Goal: Information Seeking & Learning: Learn about a topic

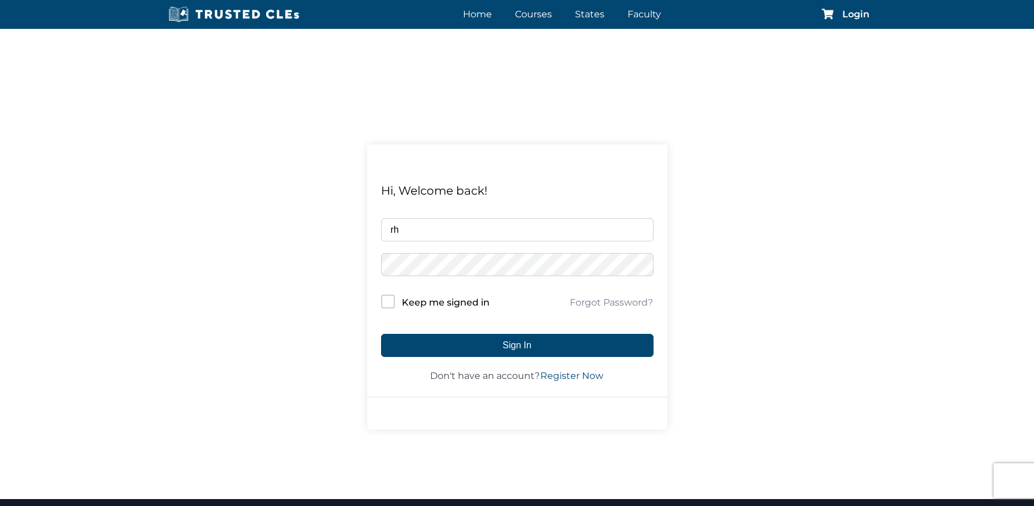
type input "r"
drag, startPoint x: 517, startPoint y: 227, endPoint x: 360, endPoint y: 220, distance: 157.1
click at [360, 220] on div "Hi, Welcome back! RhysP@mercerkutch.com Keep me signed in Forgot Password? Sign…" at bounding box center [517, 287] width 1034 height 424
type input "noreply3@mercerkutch.com"
click at [389, 298] on input "Keep me signed in" at bounding box center [388, 301] width 14 height 14
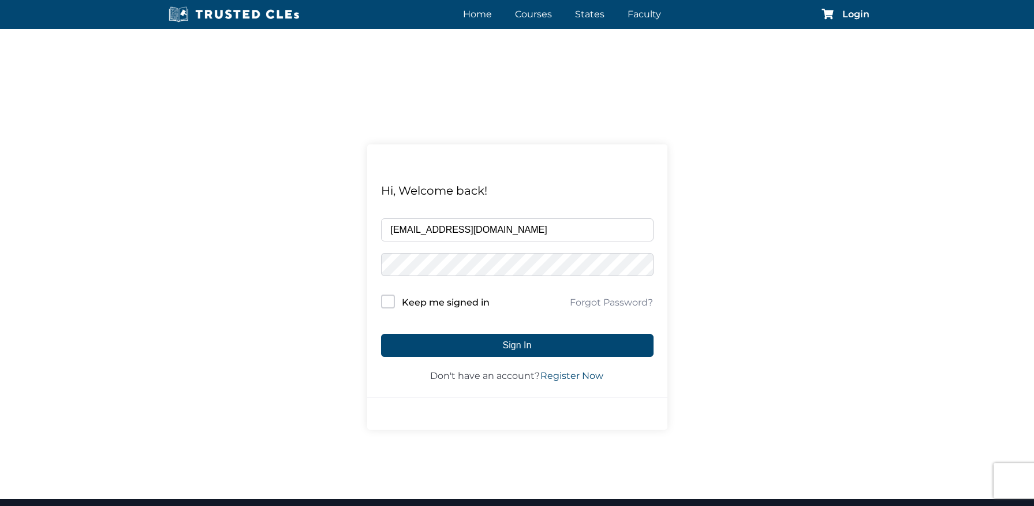
checkbox input "true"
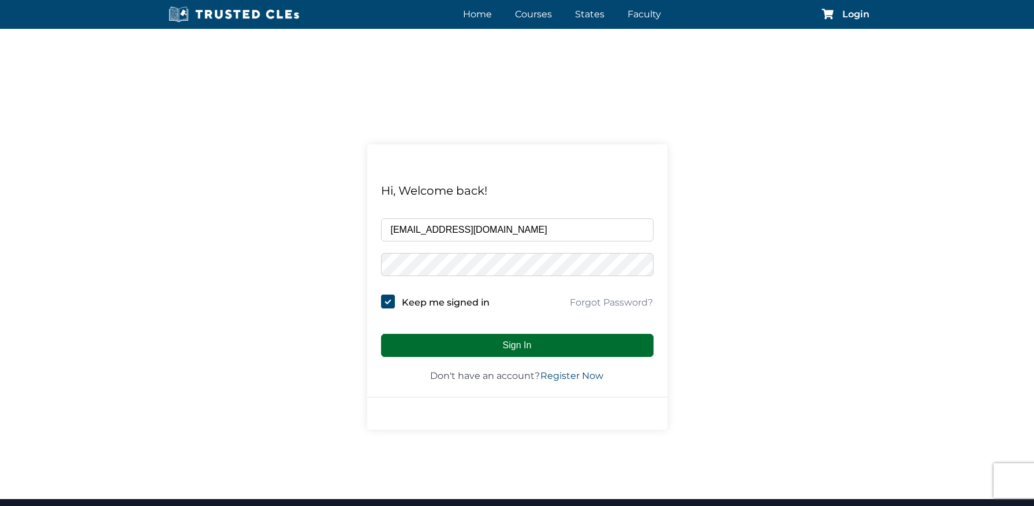
click at [472, 342] on button "Sign In" at bounding box center [517, 345] width 272 height 23
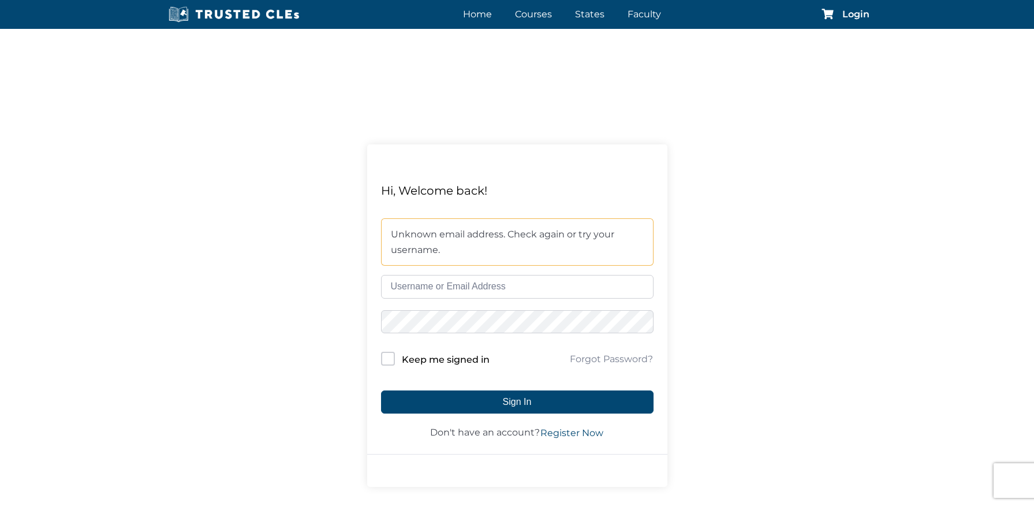
paste input "[EMAIL_ADDRESS][DOMAIN_NAME]"
type input "[EMAIL_ADDRESS][DOMAIN_NAME]"
click at [384, 358] on input "Keep me signed in" at bounding box center [388, 358] width 14 height 14
checkbox input "true"
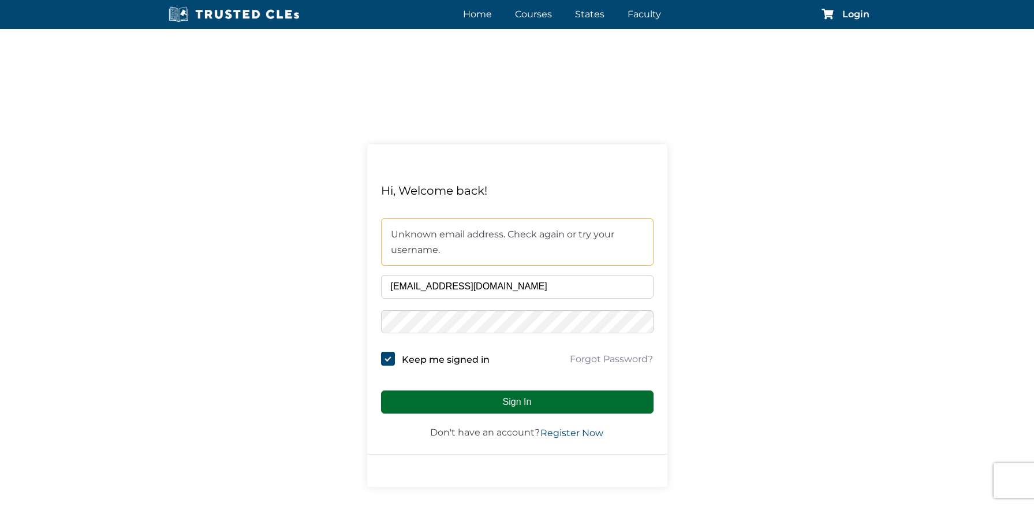
click at [466, 402] on button "Sign In" at bounding box center [517, 401] width 272 height 23
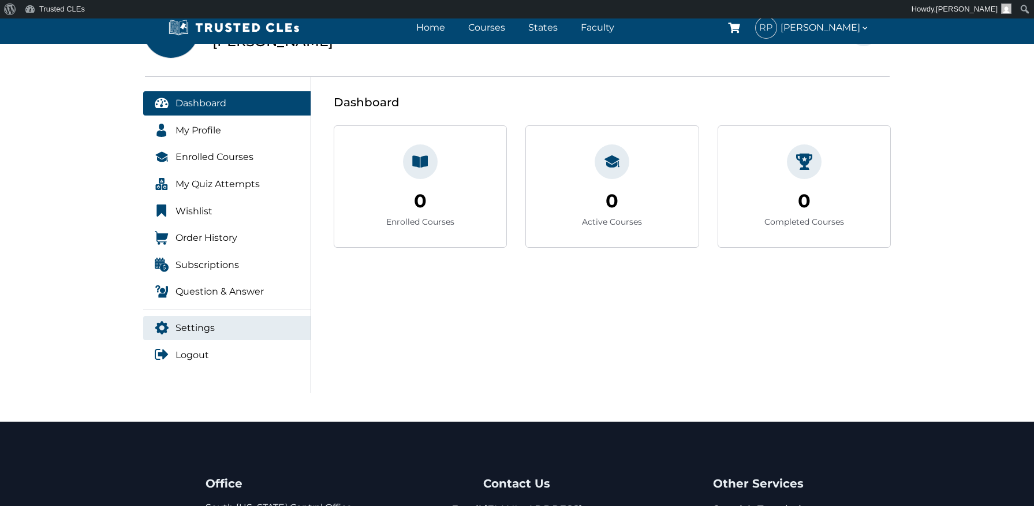
scroll to position [124, 0]
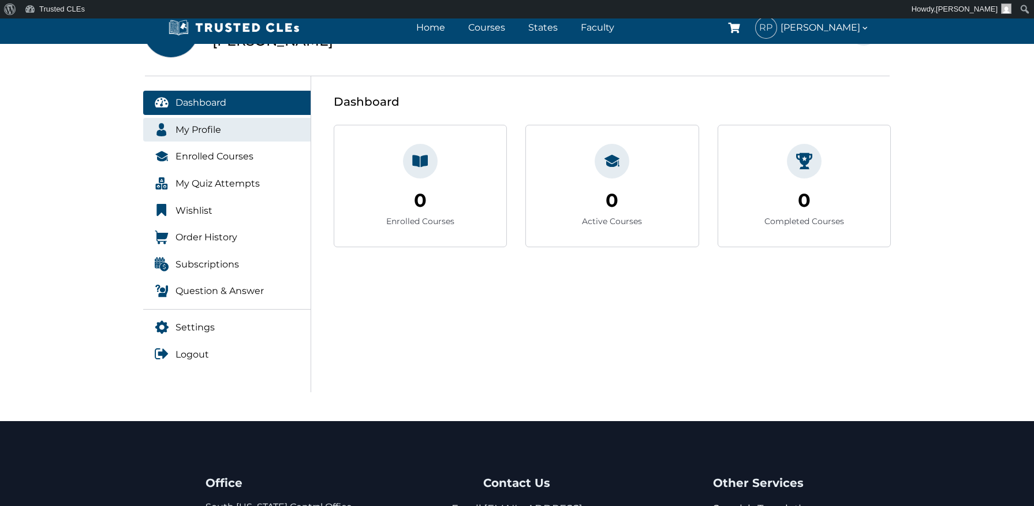
click at [220, 136] on link "My Profile" at bounding box center [227, 130] width 168 height 24
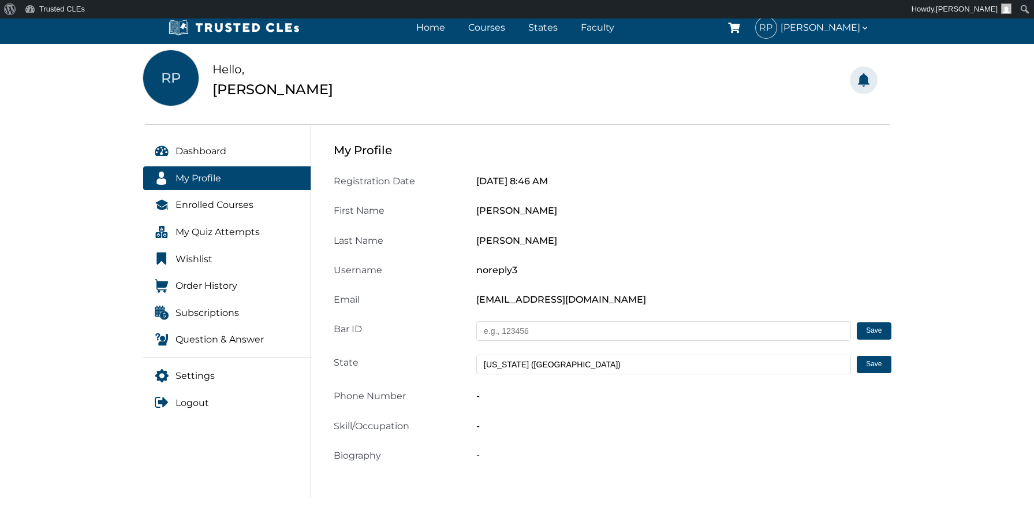
scroll to position [77, 0]
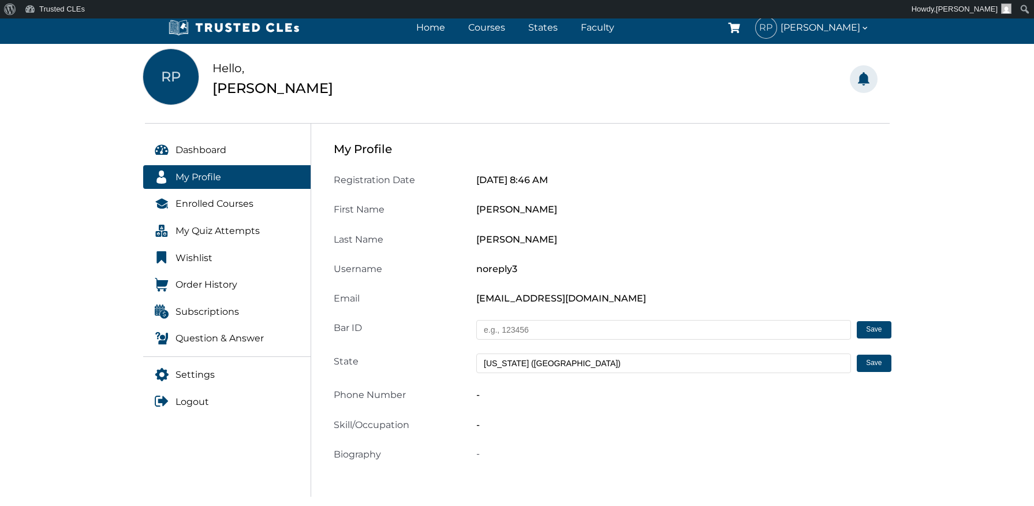
click at [527, 330] on input "text" at bounding box center [663, 330] width 375 height 20
type input "1050584"
click at [878, 327] on button "Save" at bounding box center [873, 329] width 34 height 17
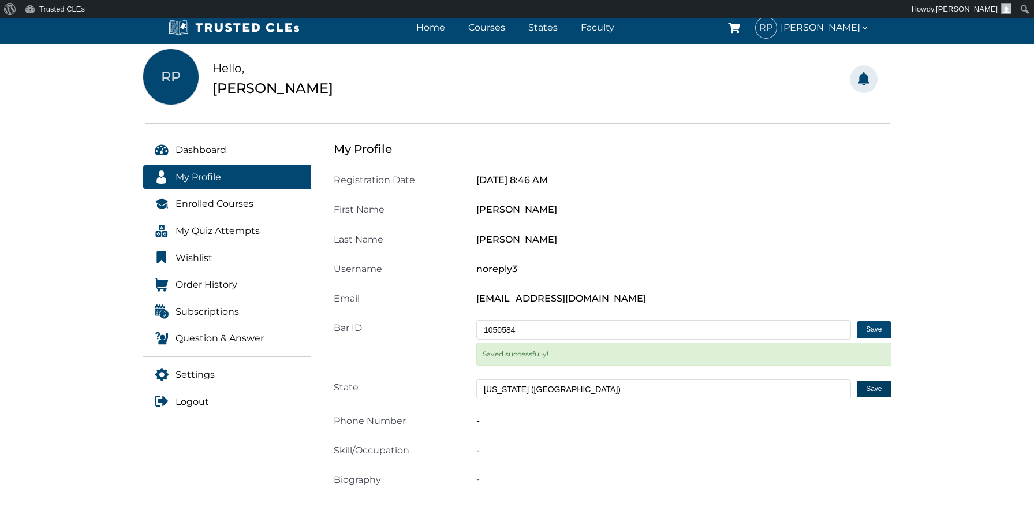
click at [864, 385] on button "Save" at bounding box center [873, 388] width 34 height 17
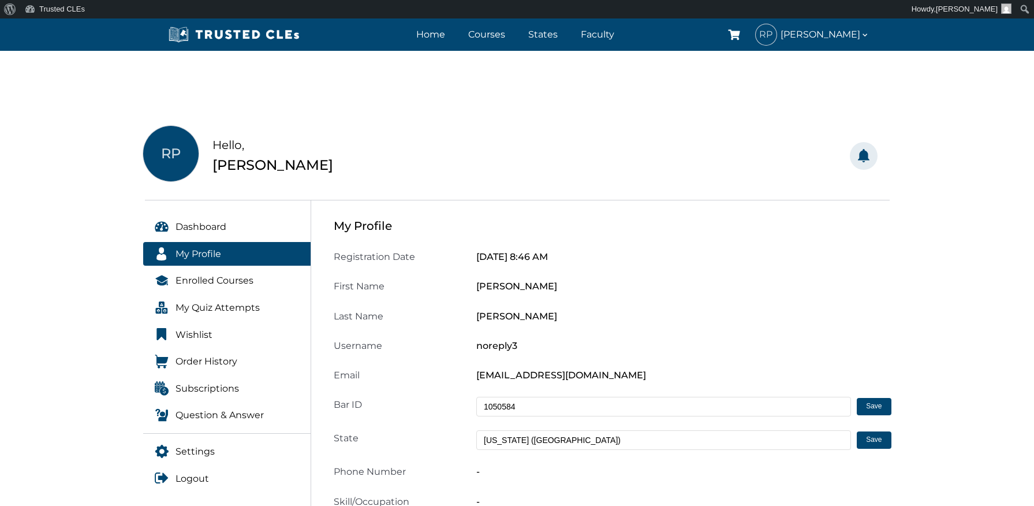
scroll to position [0, 0]
click at [250, 279] on span "Enrolled Courses" at bounding box center [214, 280] width 78 height 15
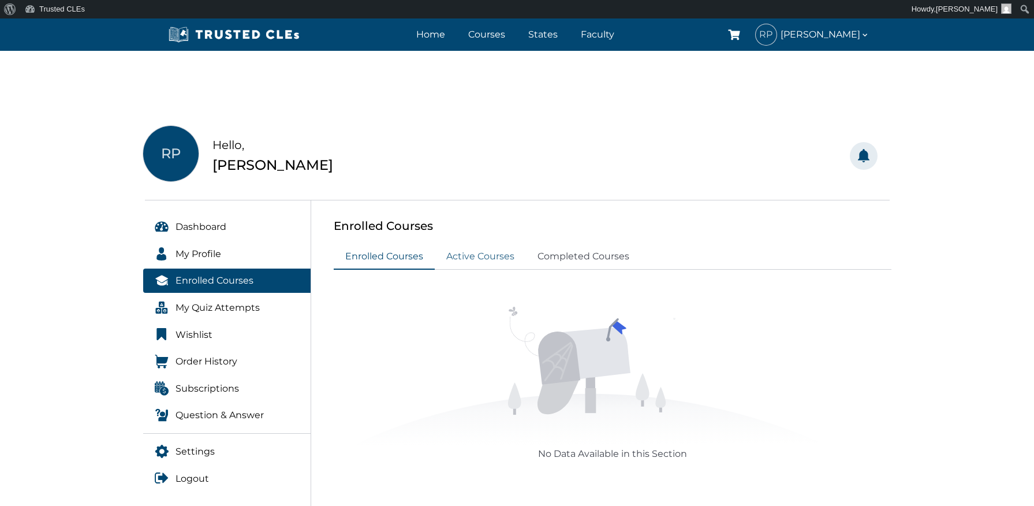
click at [468, 254] on link "Active Courses" at bounding box center [480, 256] width 91 height 25
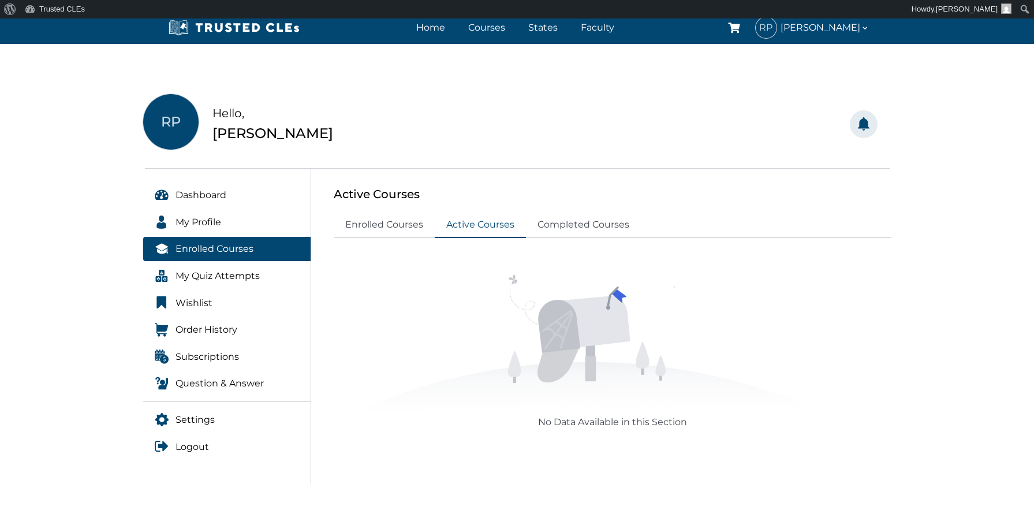
scroll to position [38, 0]
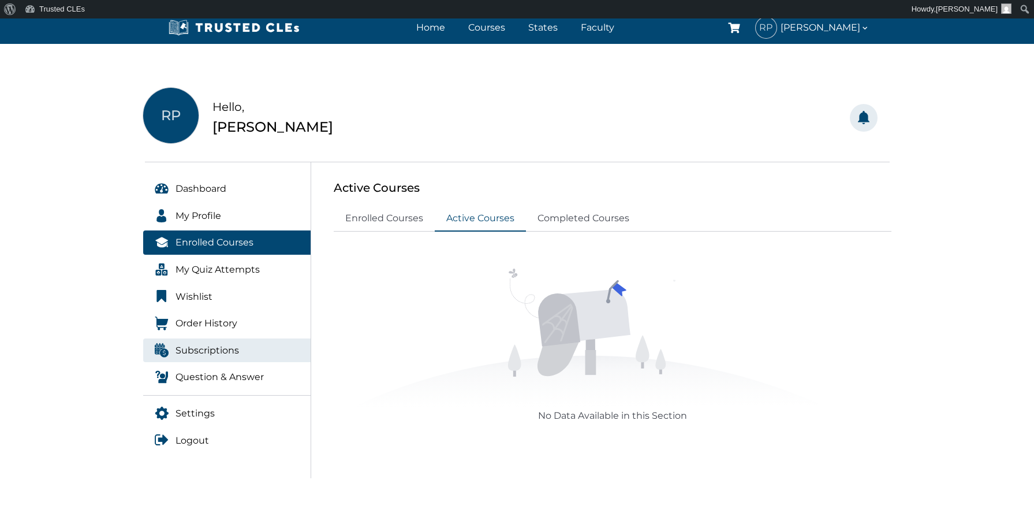
click at [200, 345] on span "Subscriptions" at bounding box center [206, 350] width 63 height 15
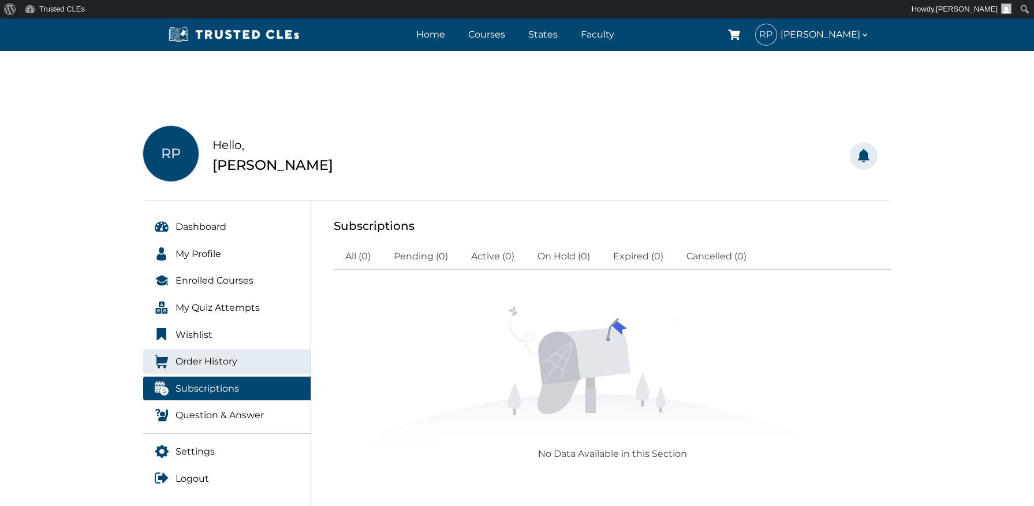
click at [207, 361] on span "Order History" at bounding box center [206, 361] width 62 height 15
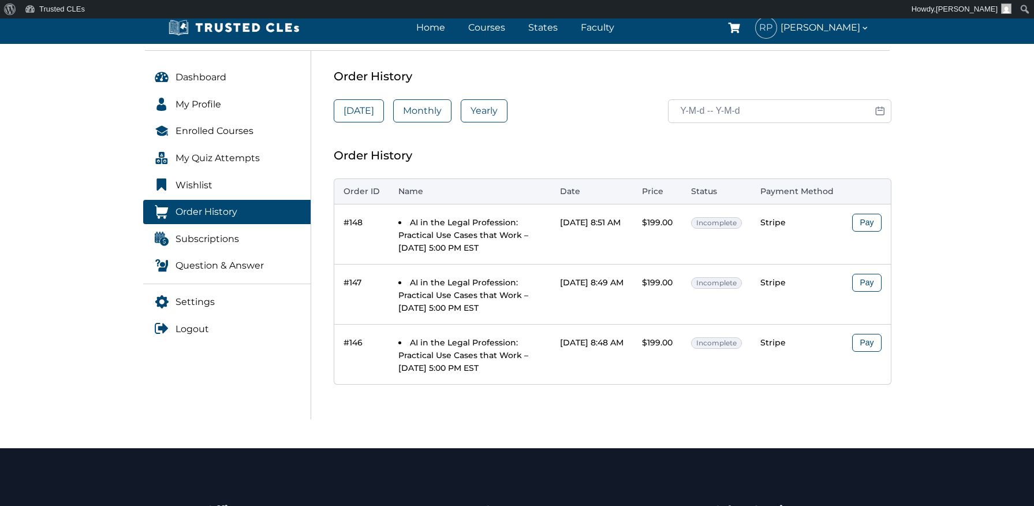
scroll to position [148, 0]
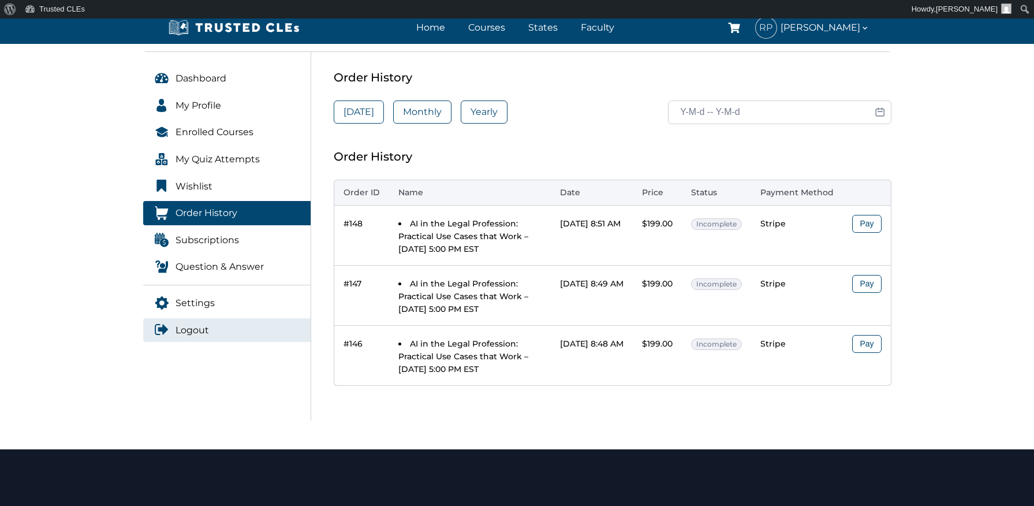
click at [203, 329] on span "Logout" at bounding box center [191, 330] width 33 height 15
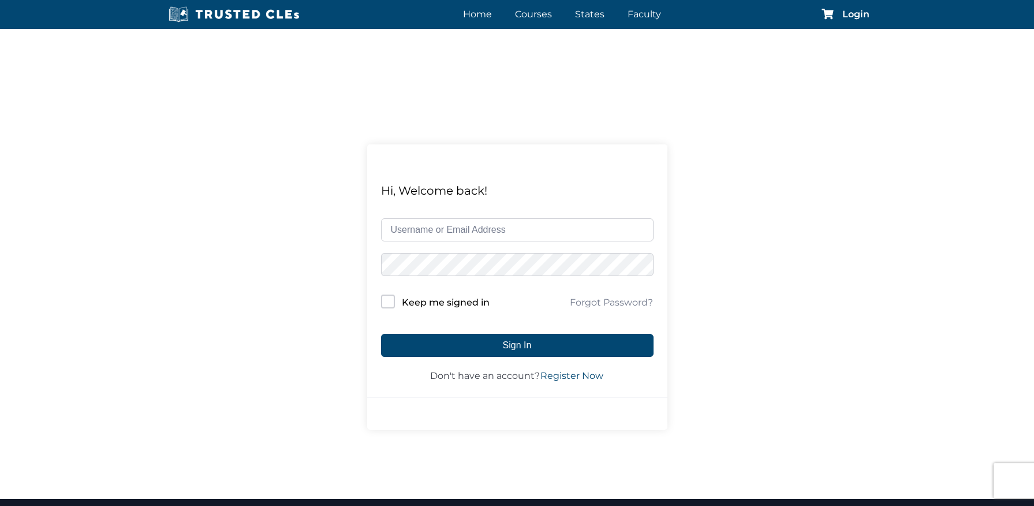
click at [792, 252] on div "Hi, Welcome back! Keep me signed in Forgot Password? Sign In Don't have an acco…" at bounding box center [517, 287] width 1034 height 424
type input "[EMAIL_ADDRESS][DOMAIN_NAME]"
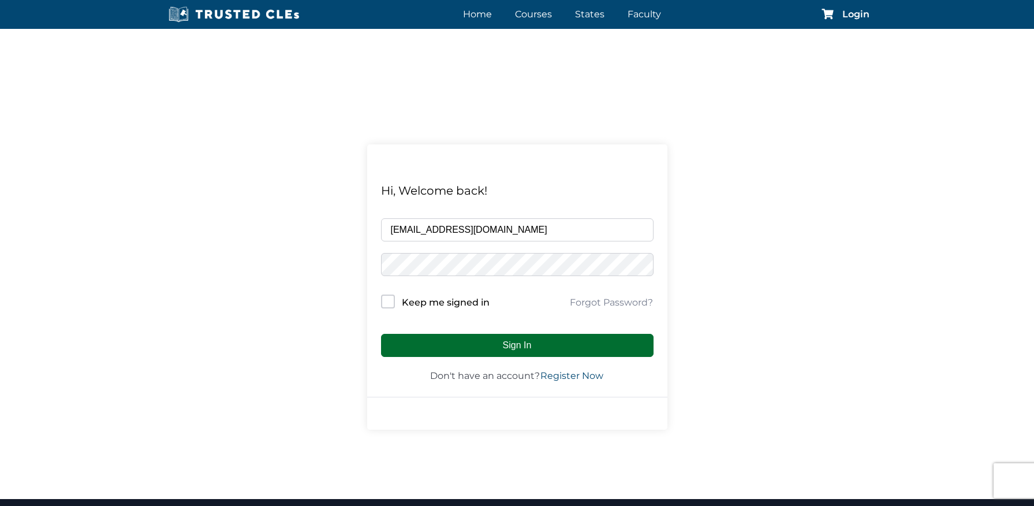
click at [449, 343] on button "Sign In" at bounding box center [517, 345] width 272 height 23
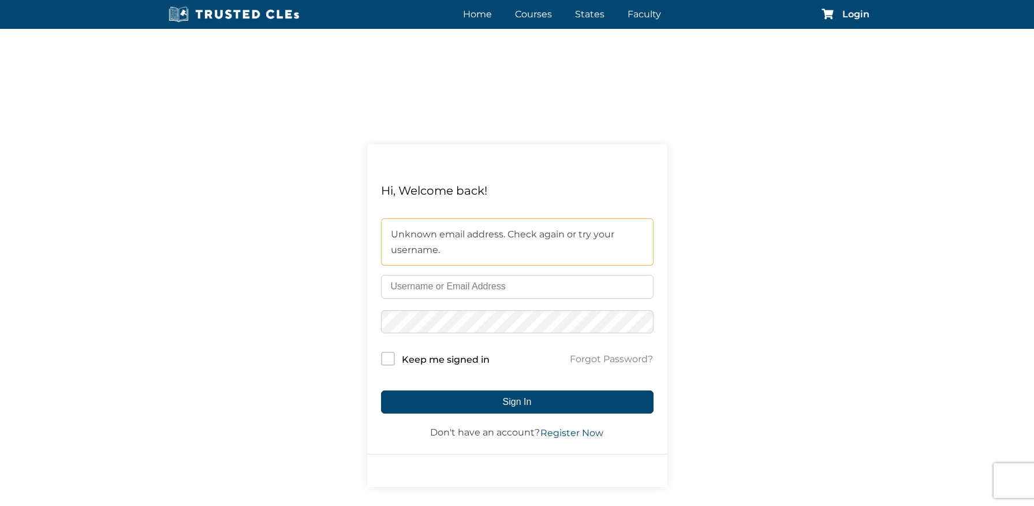
click at [424, 283] on input "text" at bounding box center [517, 286] width 272 height 23
type input "noreply3@mercerfirm.com"
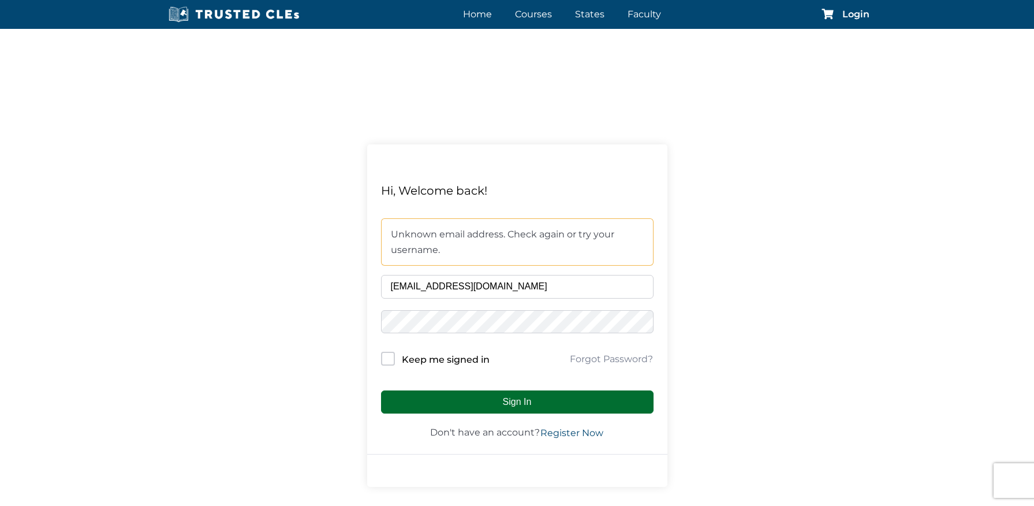
click at [443, 404] on button "Sign In" at bounding box center [517, 401] width 272 height 23
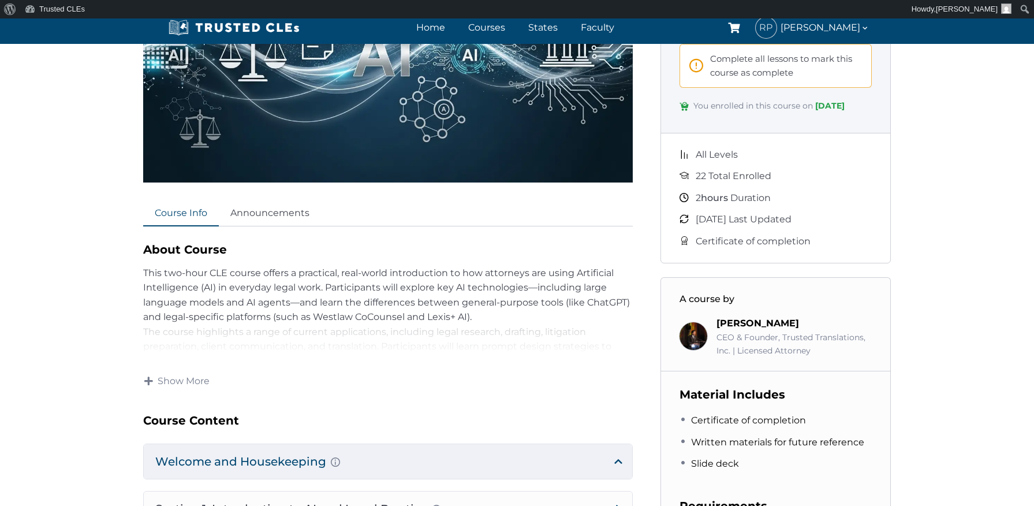
scroll to position [282, 0]
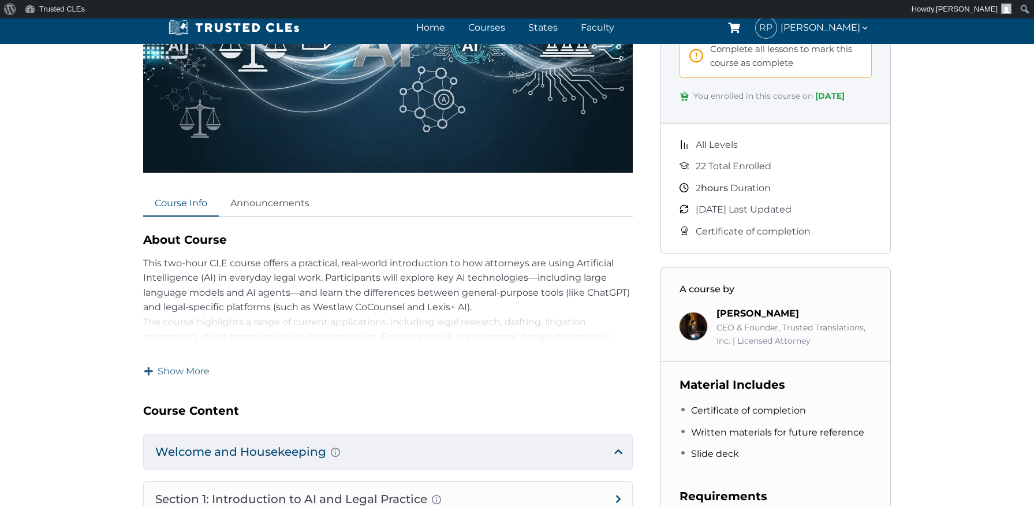
click at [159, 366] on span "Show More" at bounding box center [184, 371] width 52 height 13
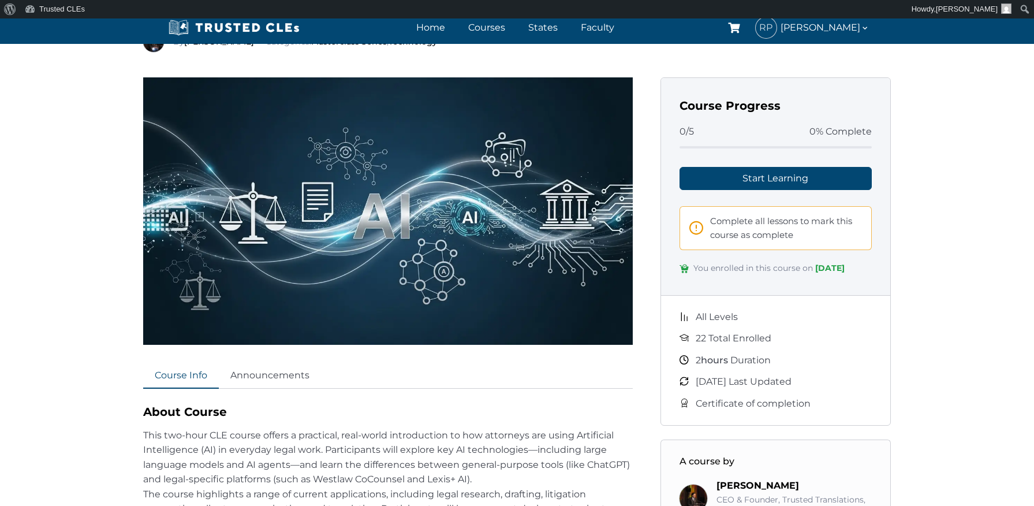
scroll to position [107, 0]
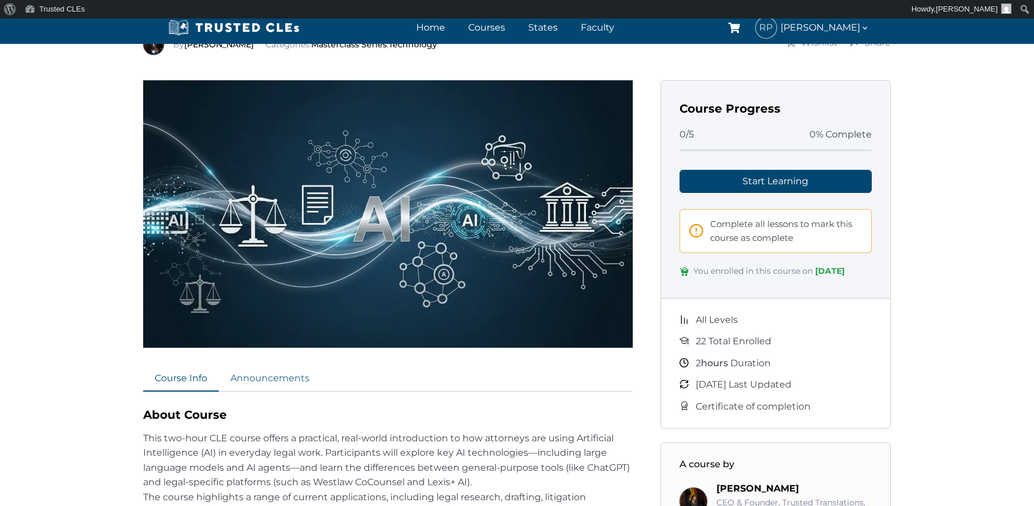
click at [261, 376] on link "Announcements" at bounding box center [270, 378] width 102 height 25
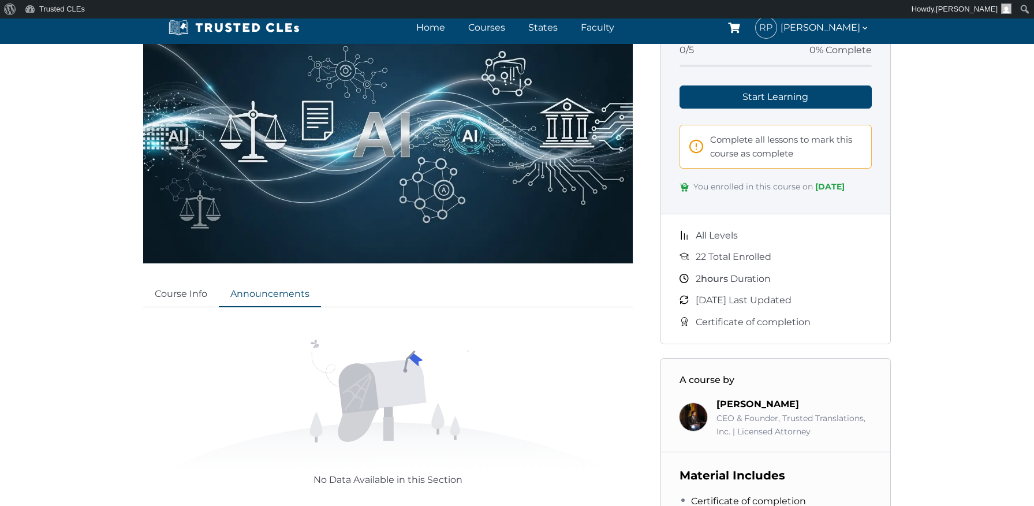
scroll to position [194, 0]
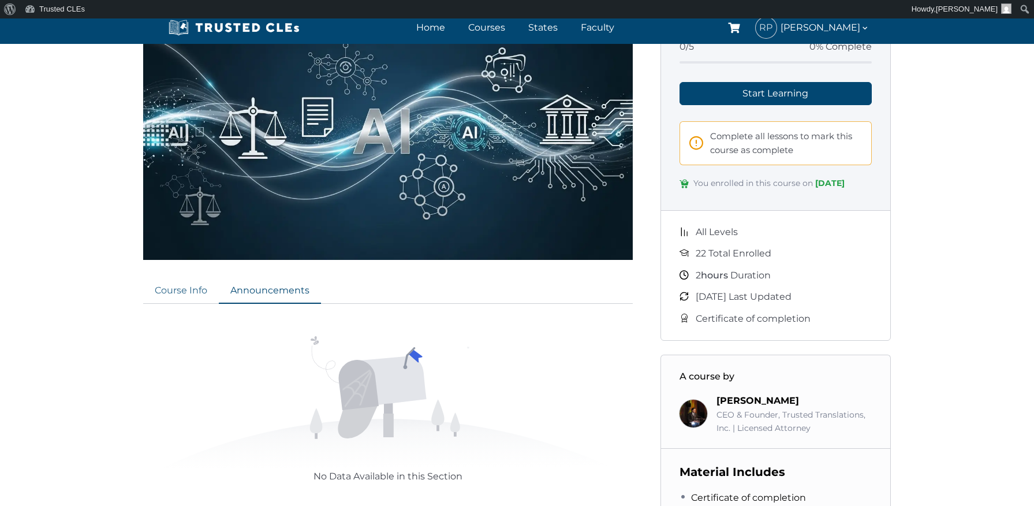
click at [184, 285] on link "Course Info" at bounding box center [181, 290] width 76 height 25
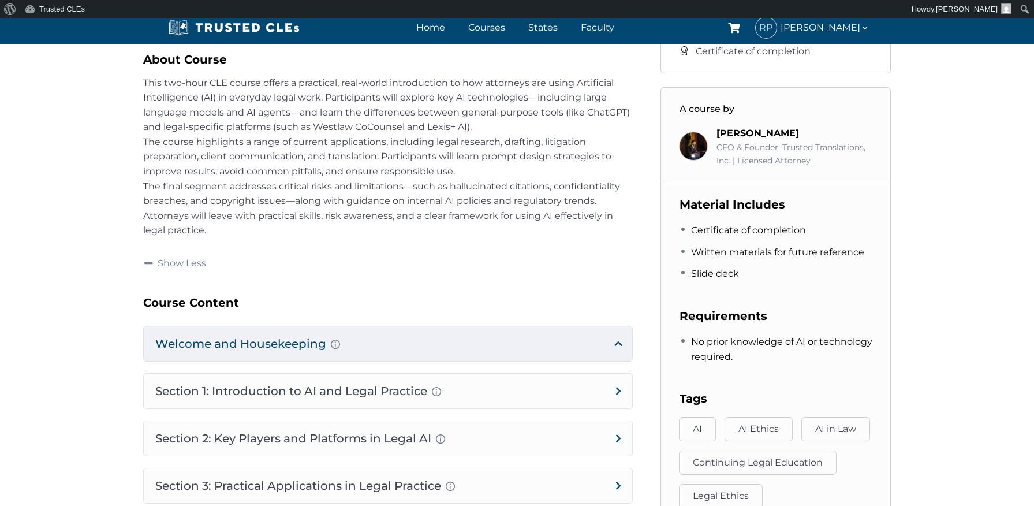
scroll to position [516, 0]
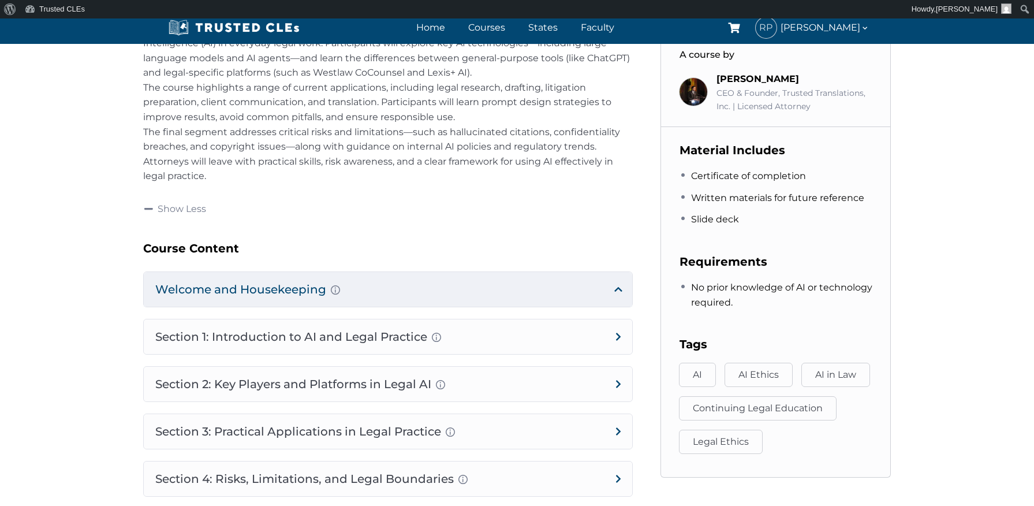
click at [615, 280] on h4 "Welcome and Housekeeping Introduction of presenters and overview of course stru…" at bounding box center [388, 289] width 488 height 35
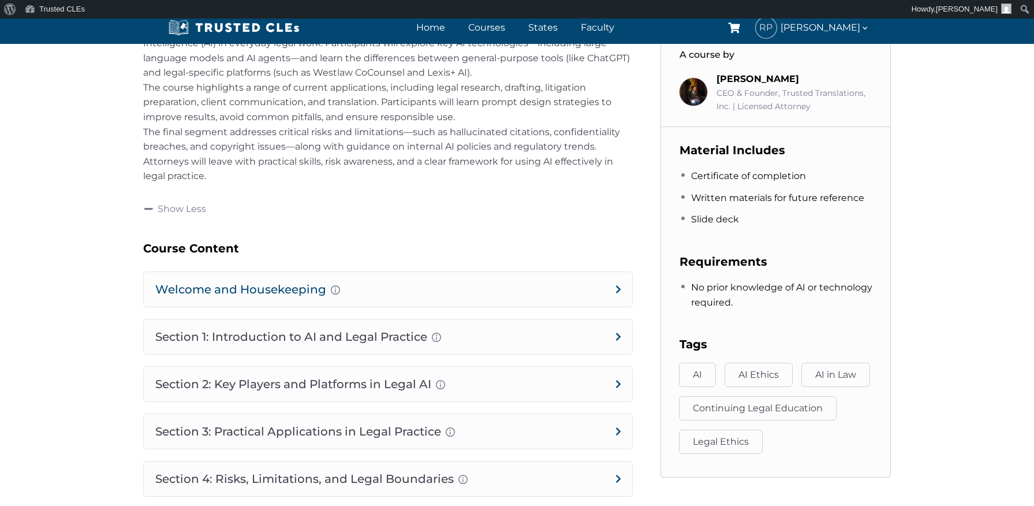
click at [617, 285] on h4 "Welcome and Housekeeping Introduction of presenters and overview of course stru…" at bounding box center [388, 289] width 488 height 35
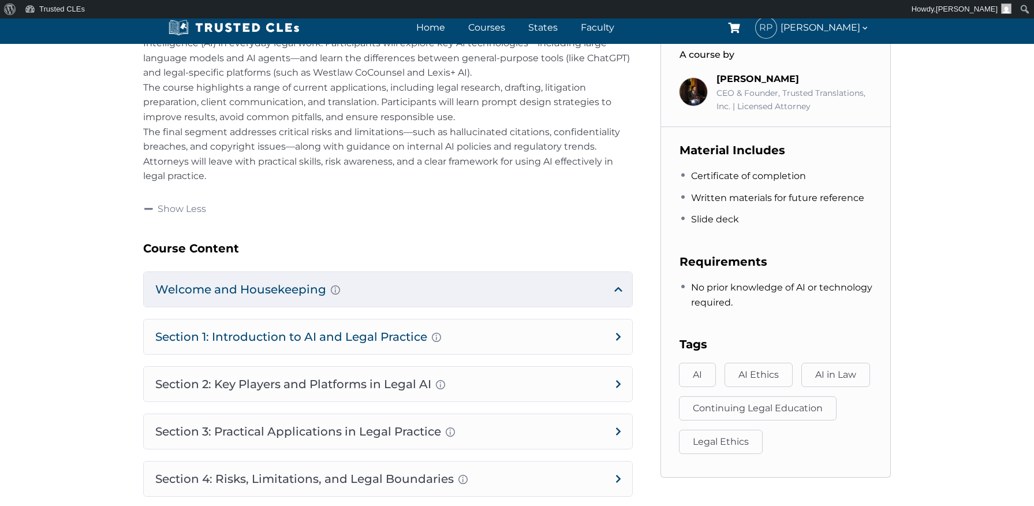
click at [614, 333] on h4 "Section 1: Introduction to AI and Legal Practice Overview of Artificial Intelli…" at bounding box center [388, 336] width 488 height 35
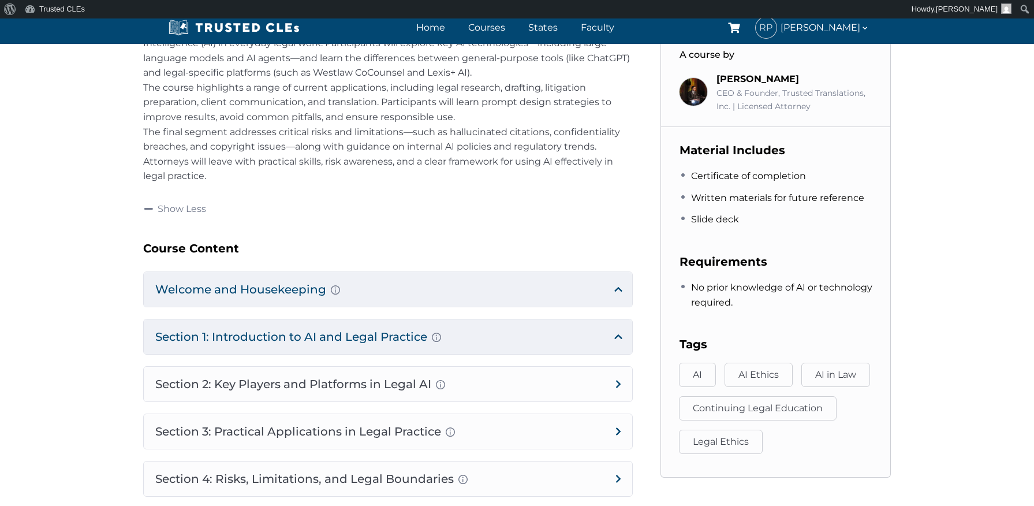
click at [613, 332] on h4 "Section 1: Introduction to AI and Legal Practice Overview of Artificial Intelli…" at bounding box center [388, 336] width 488 height 35
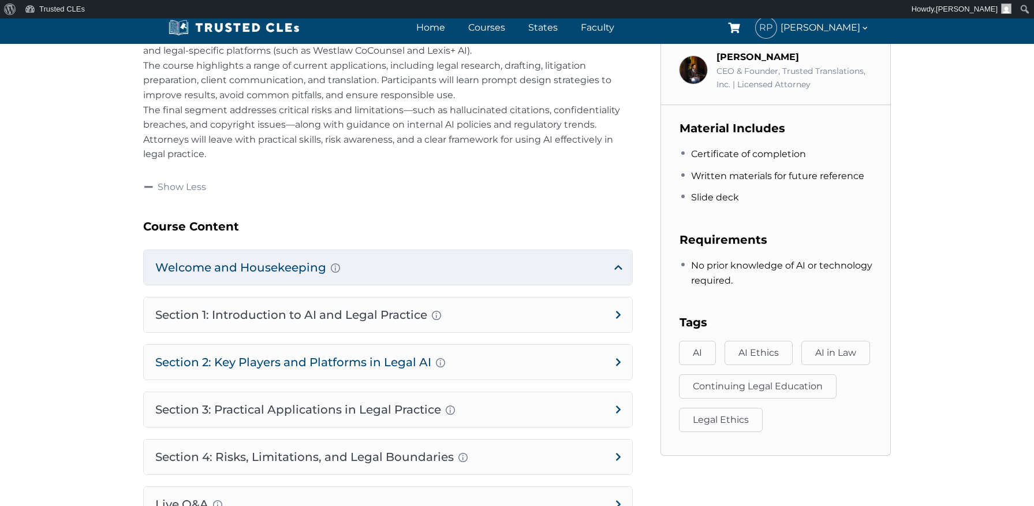
scroll to position [556, 0]
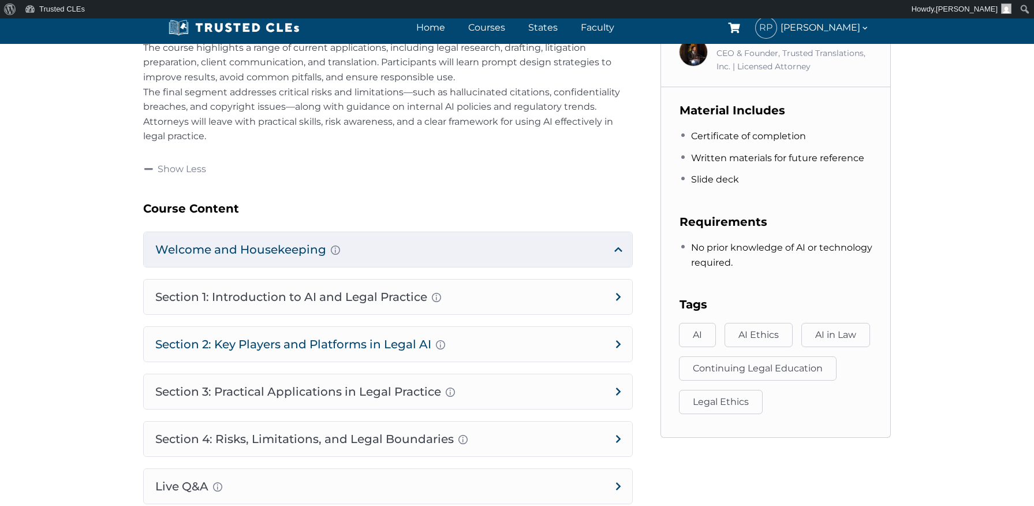
click at [602, 343] on h4 "Section 2: Key Players and Platforms in Legal AI Overview of Popular Generative…" at bounding box center [388, 344] width 488 height 35
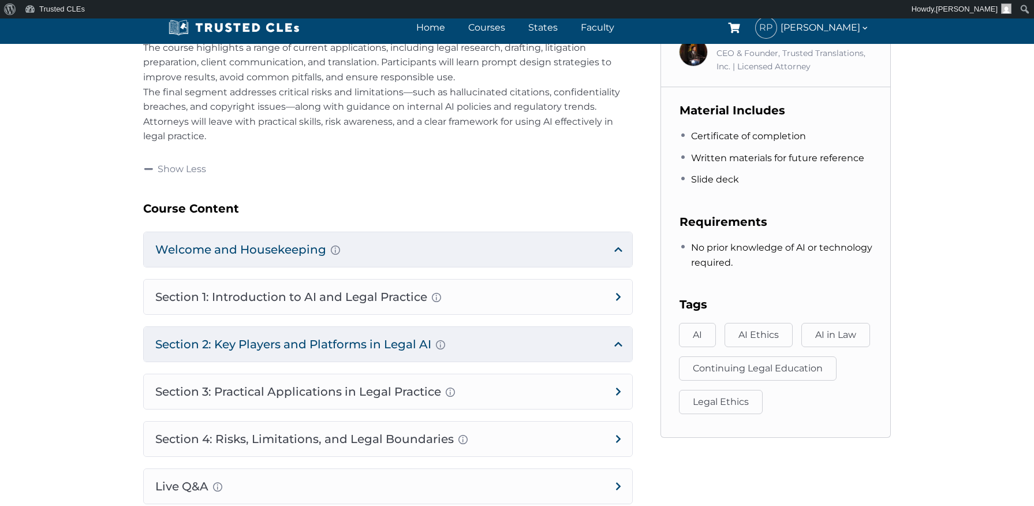
click at [605, 343] on h4 "Section 2: Key Players and Platforms in Legal AI Overview of Popular Generative…" at bounding box center [388, 344] width 488 height 35
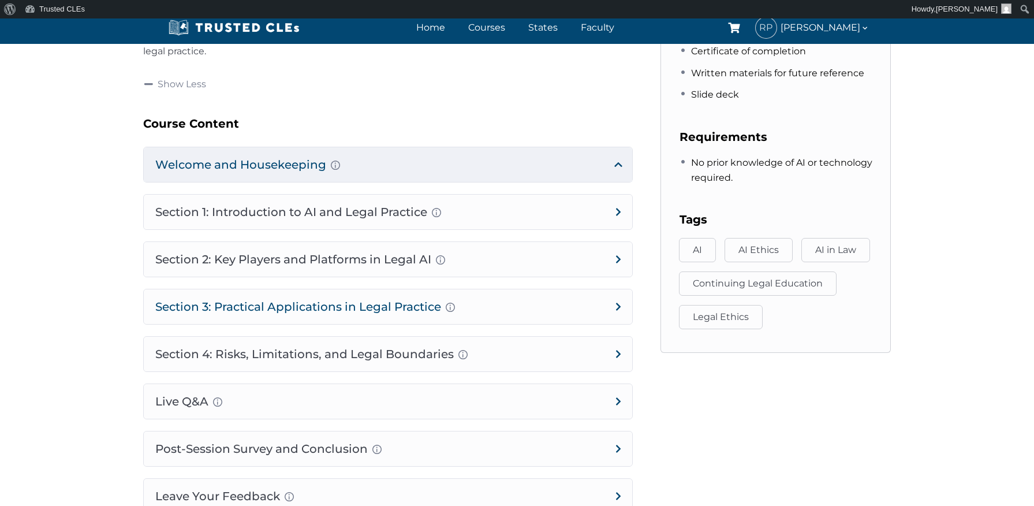
click at [613, 295] on h4 "Section 3: Practical Applications in Legal Practice Prompt Engineering Fundamen…" at bounding box center [388, 306] width 488 height 35
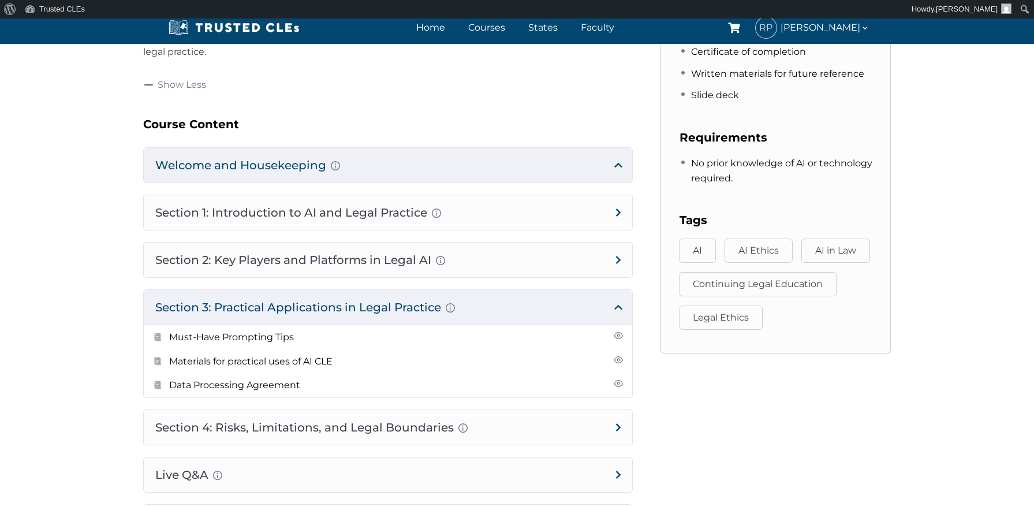
scroll to position [640, 0]
click at [575, 259] on h4 "Section 2: Key Players and Platforms in Legal AI Overview of Popular Generative…" at bounding box center [388, 259] width 488 height 35
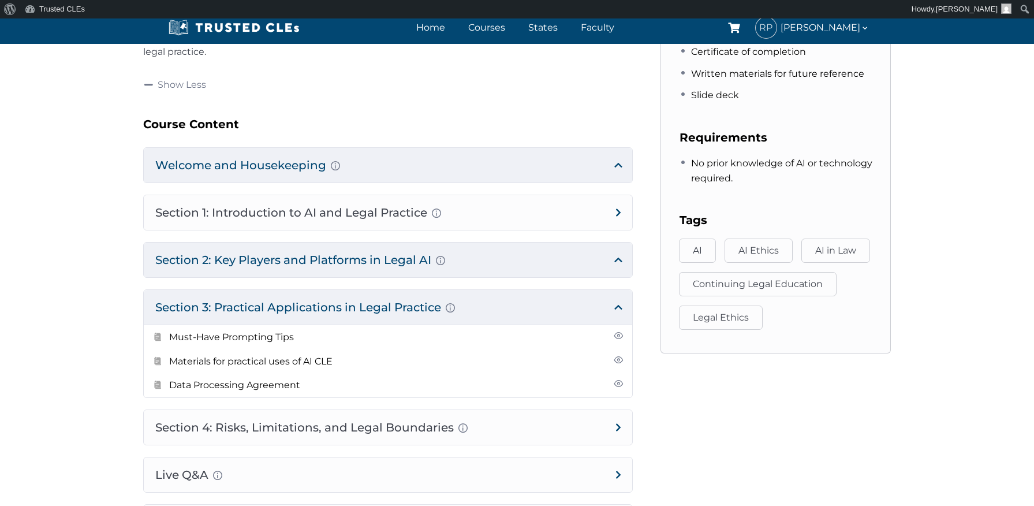
click at [575, 259] on h4 "Section 2: Key Players and Platforms in Legal AI Overview of Popular Generative…" at bounding box center [388, 259] width 488 height 35
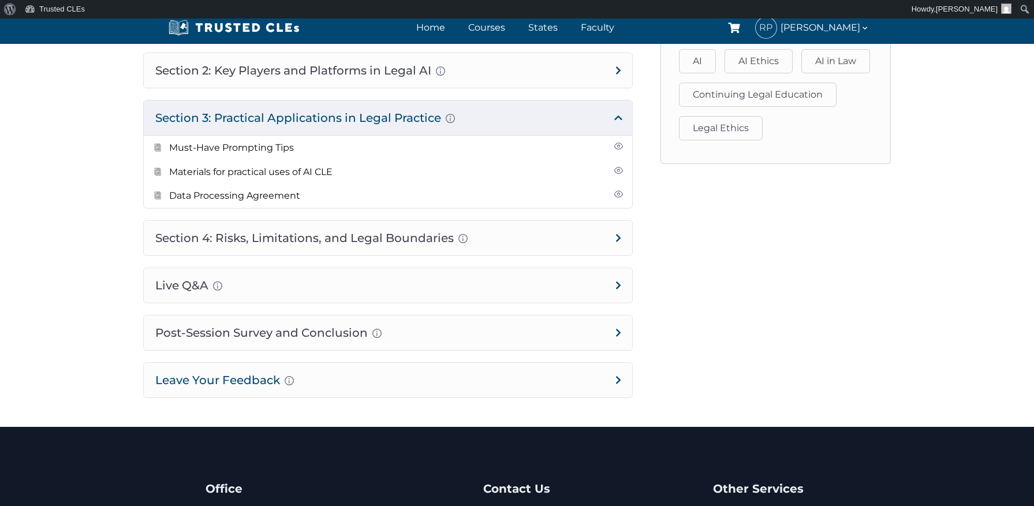
scroll to position [885, 0]
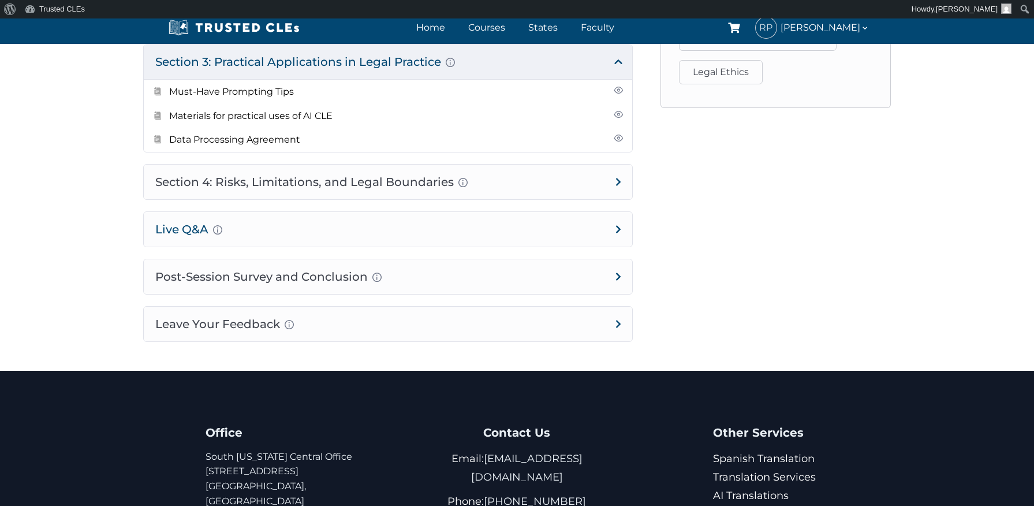
click at [560, 229] on h4 "Live Q&A Audience-submitted questions Practical clarification and follow-up" at bounding box center [388, 229] width 488 height 35
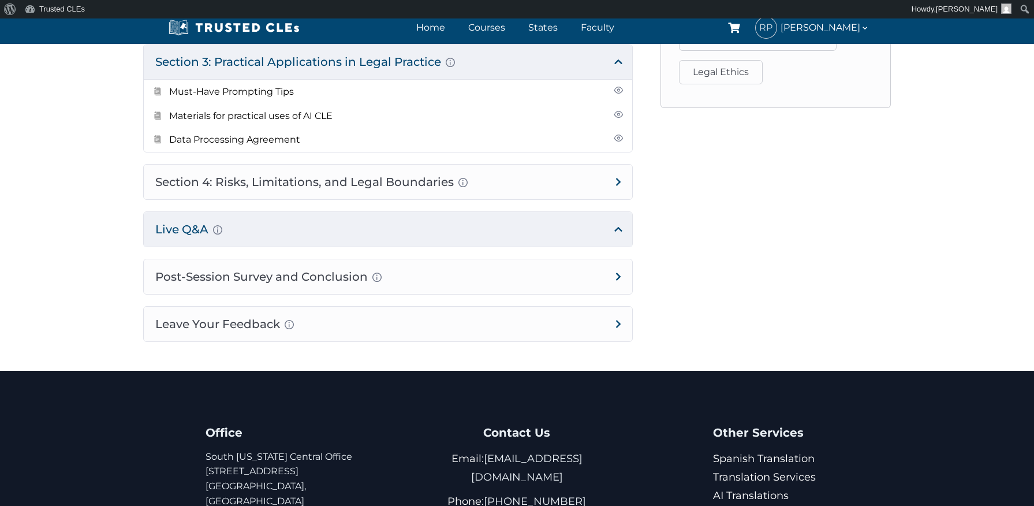
click at [617, 227] on h4 "Live Q&A Audience-submitted questions Practical clarification and follow-up" at bounding box center [388, 229] width 488 height 35
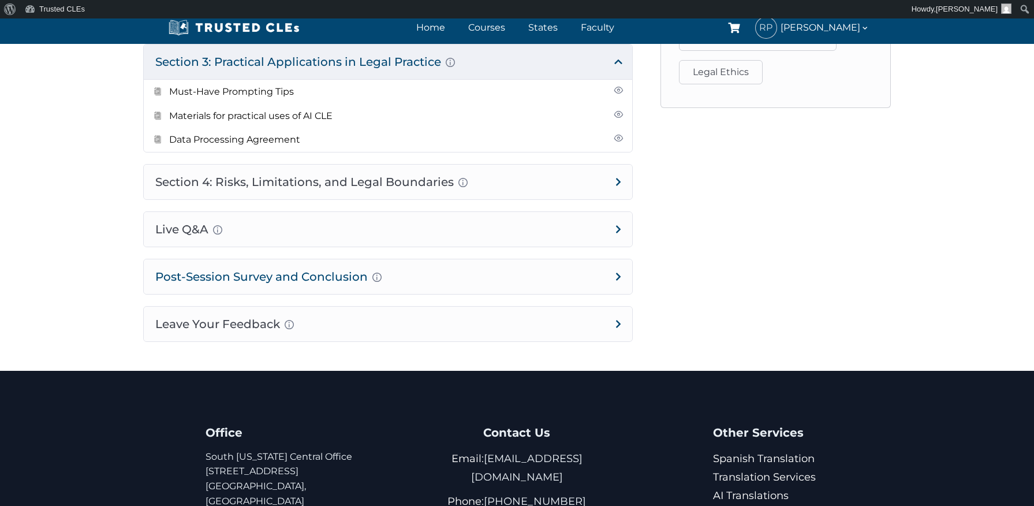
click at [592, 276] on h4 "Post-Session Survey and Conclusion Completion instructions for survey and atten…" at bounding box center [388, 276] width 488 height 35
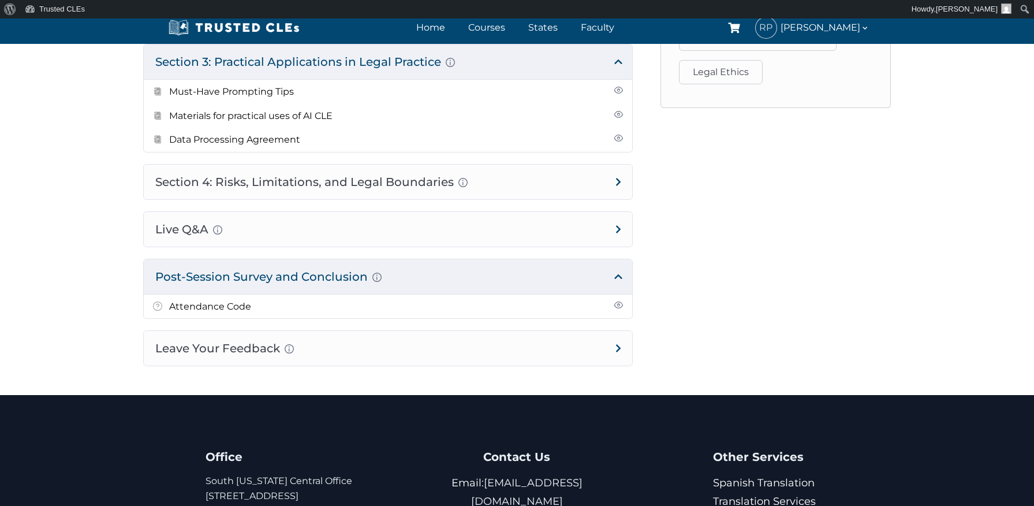
click at [592, 276] on h4 "Post-Session Survey and Conclusion Completion instructions for survey and atten…" at bounding box center [388, 276] width 488 height 35
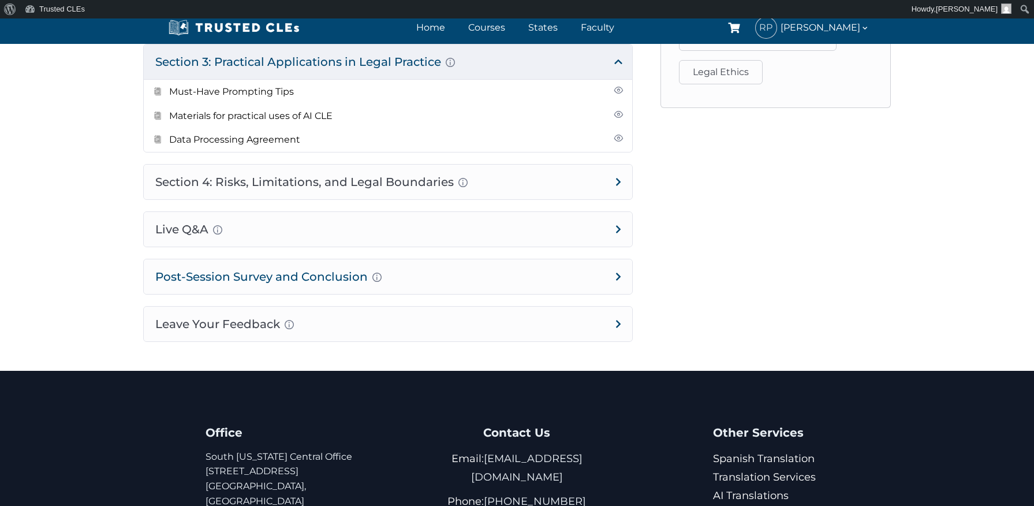
click at [601, 274] on h4 "Post-Session Survey and Conclusion Completion instructions for survey and atten…" at bounding box center [388, 276] width 488 height 35
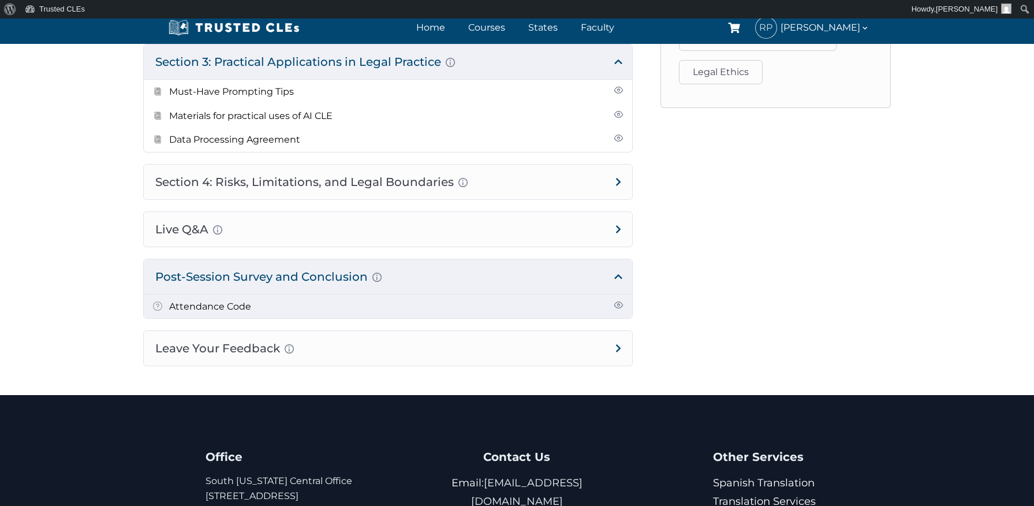
click at [156, 301] on span at bounding box center [157, 307] width 9 height 13
click at [617, 300] on span at bounding box center [617, 304] width 9 height 9
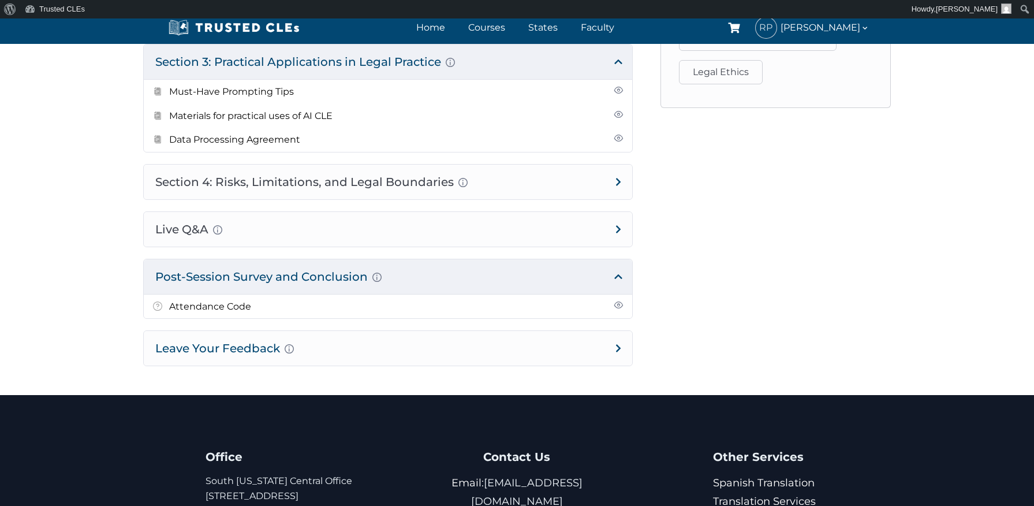
click at [616, 342] on h4 "Leave Your Feedback Use this space to share your thoughts about this course, if…" at bounding box center [388, 348] width 488 height 35
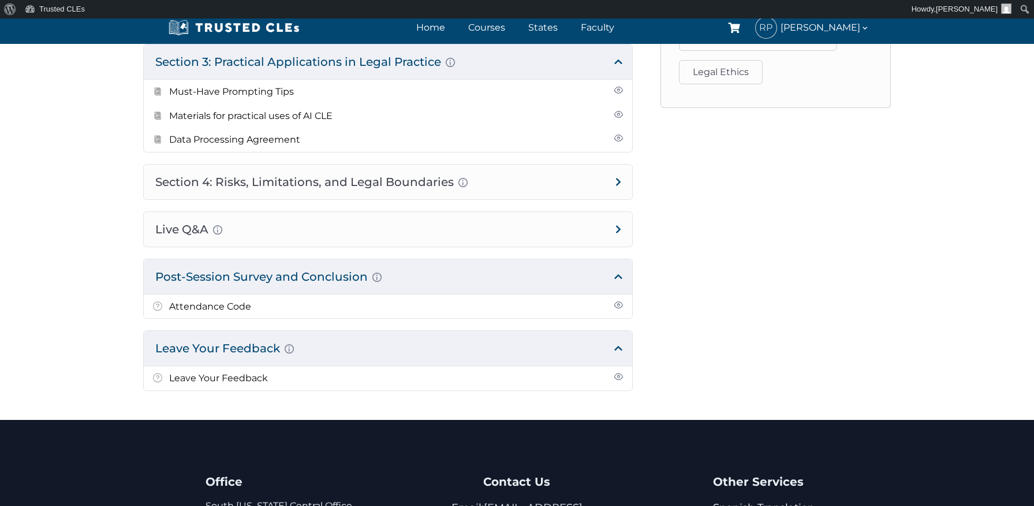
click at [616, 342] on h4 "Leave Your Feedback Use this space to share your thoughts about this course, if…" at bounding box center [388, 348] width 488 height 35
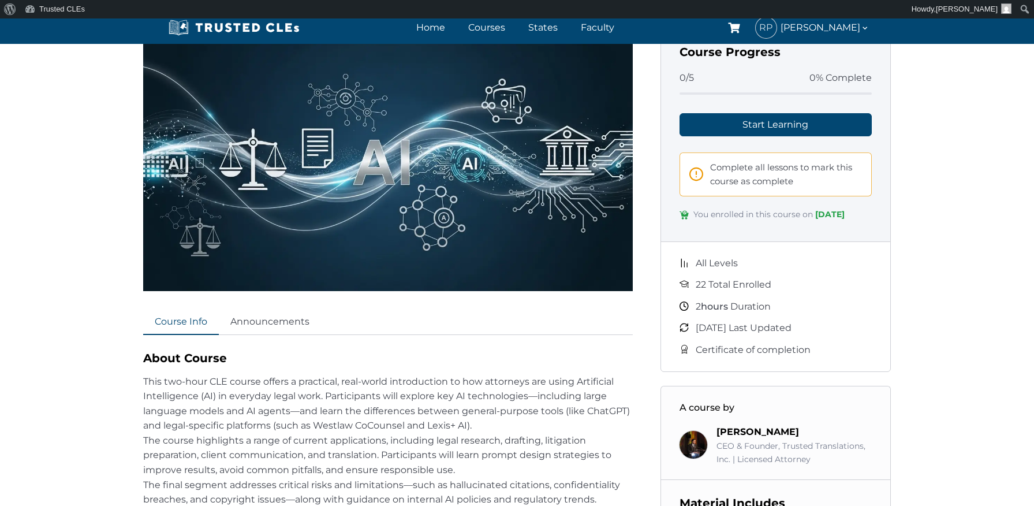
scroll to position [161, 0]
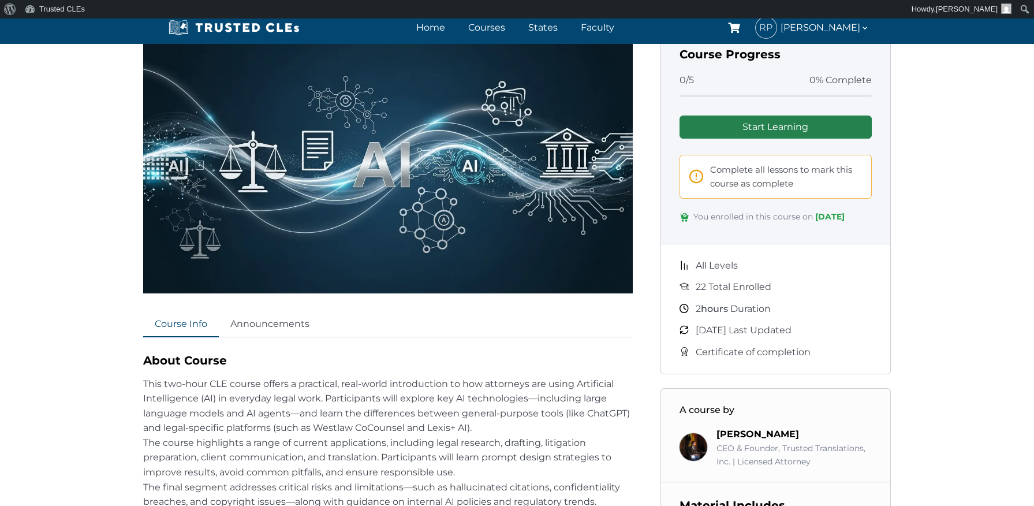
click at [728, 130] on link "Start Learning" at bounding box center [775, 126] width 193 height 23
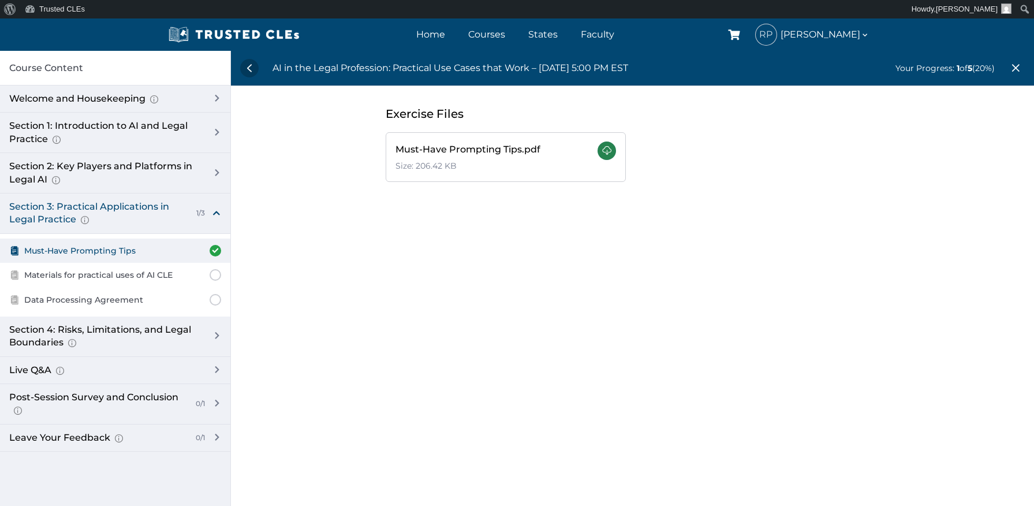
click at [607, 150] on link at bounding box center [606, 150] width 18 height 18
click at [171, 271] on span "Materials for practical uses of AI CLE" at bounding box center [98, 274] width 148 height 13
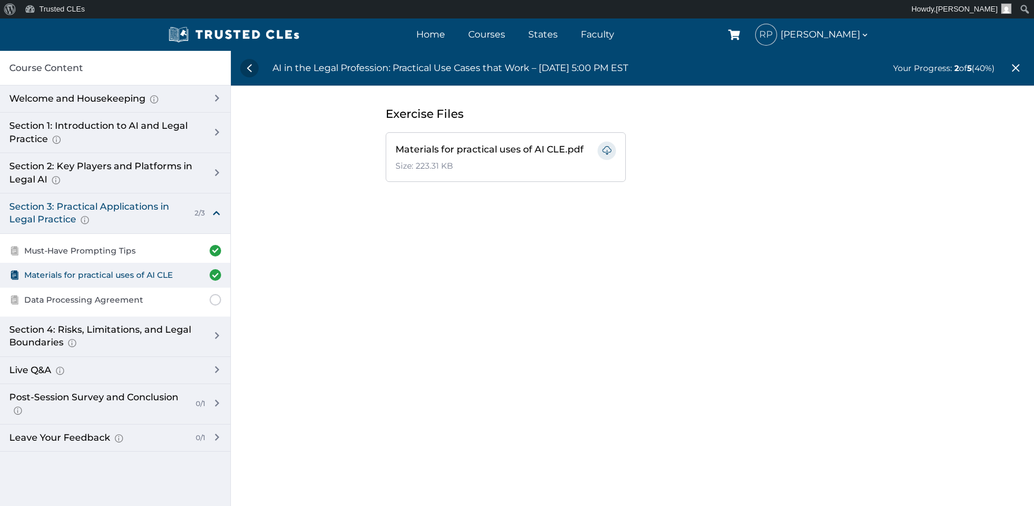
click at [111, 273] on span "Materials for practical uses of AI CLE" at bounding box center [98, 274] width 148 height 13
click at [607, 147] on link at bounding box center [606, 150] width 18 height 18
click at [122, 297] on span "Data Processing Agreement" at bounding box center [83, 299] width 119 height 13
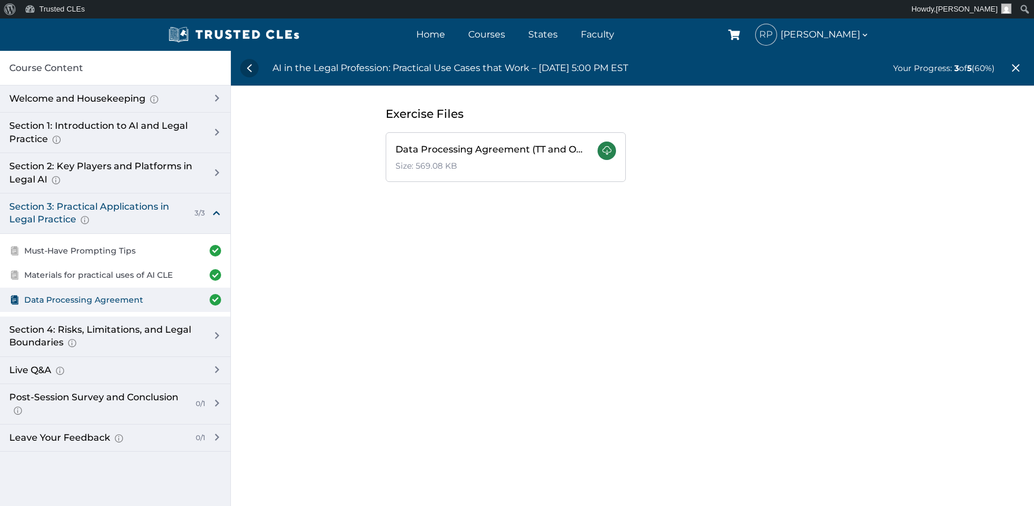
click at [610, 147] on link at bounding box center [606, 150] width 18 height 18
drag, startPoint x: 81, startPoint y: 69, endPoint x: 177, endPoint y: 68, distance: 95.8
click at [81, 69] on span "Course Content" at bounding box center [46, 68] width 74 height 15
click at [245, 68] on link at bounding box center [249, 68] width 18 height 18
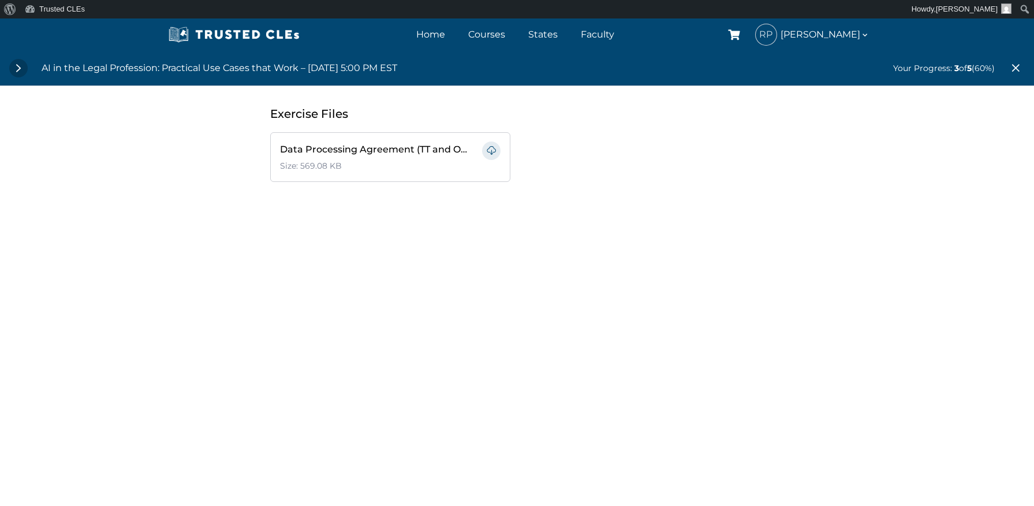
click at [17, 68] on link at bounding box center [18, 68] width 18 height 18
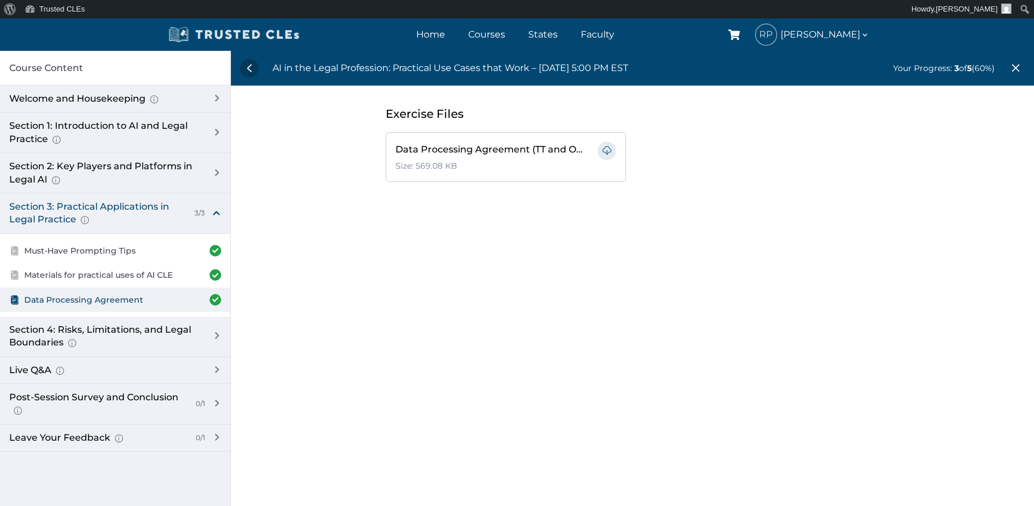
click at [224, 32] on img at bounding box center [234, 34] width 138 height 17
click at [445, 32] on link "Home" at bounding box center [430, 34] width 35 height 17
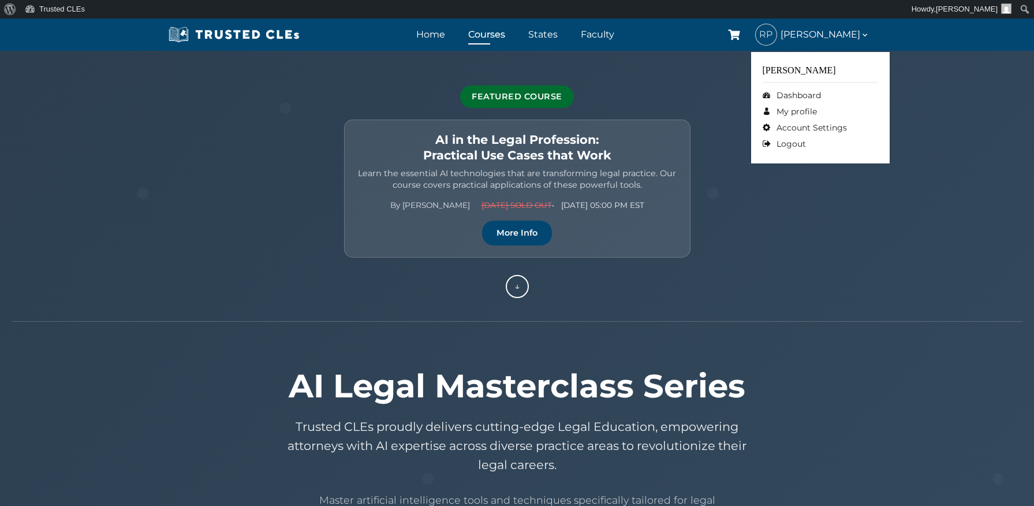
click at [801, 35] on span "[PERSON_NAME]" at bounding box center [824, 34] width 89 height 15
click at [802, 95] on link "Dashboard" at bounding box center [819, 95] width 115 height 16
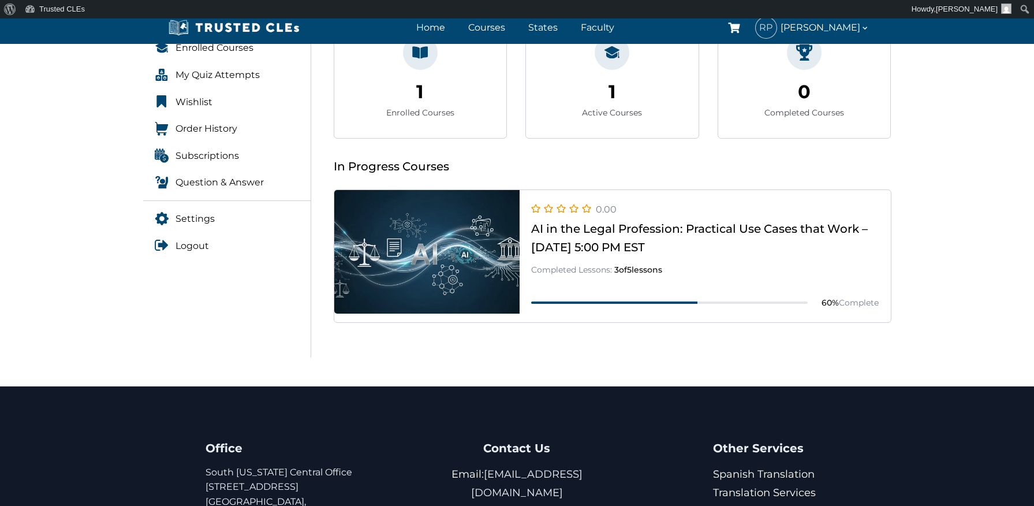
scroll to position [235, 0]
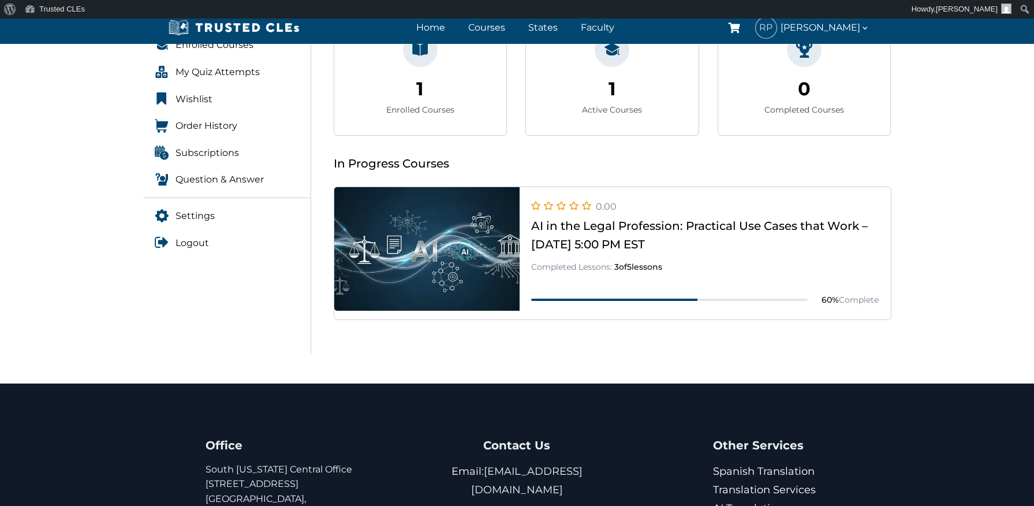
click at [656, 319] on link at bounding box center [612, 319] width 556 height 0
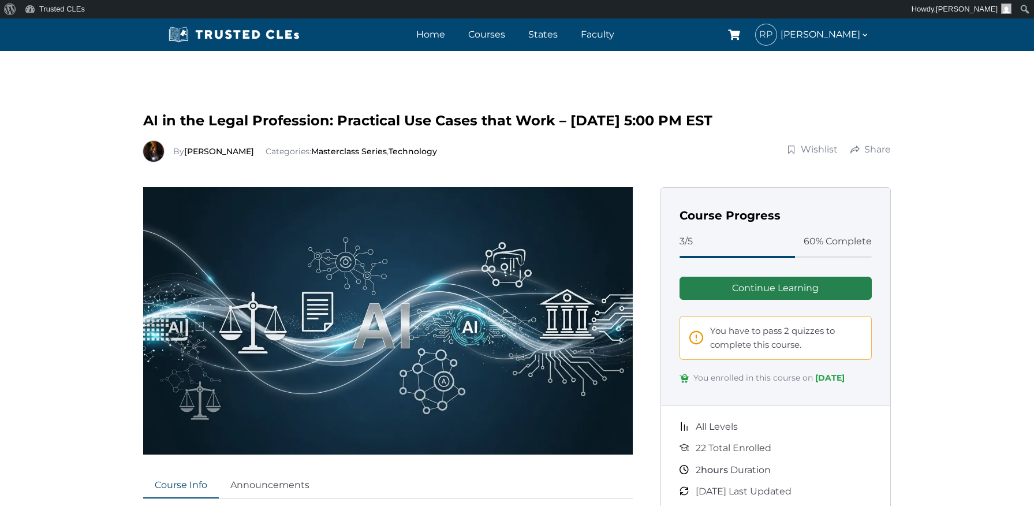
click at [739, 285] on link "Continue Learning" at bounding box center [775, 287] width 193 height 23
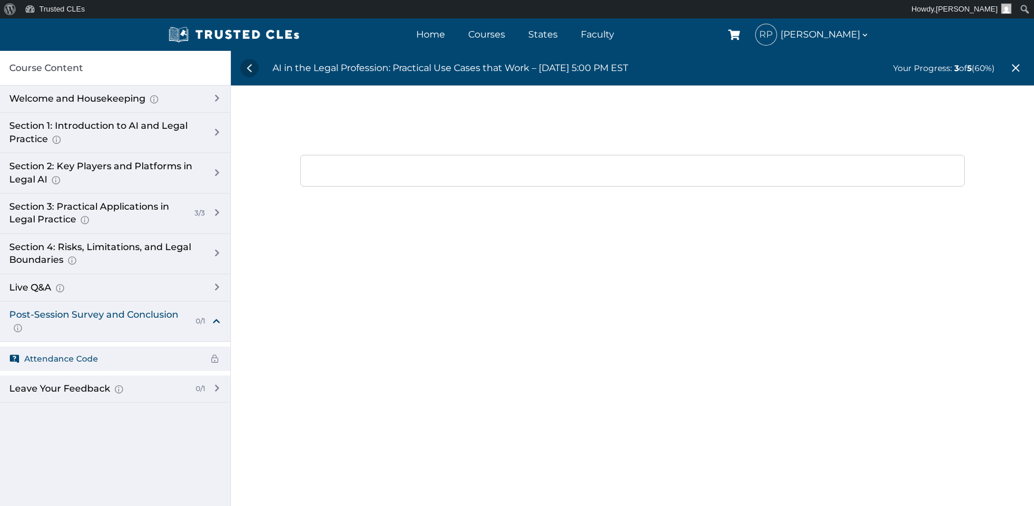
click at [220, 316] on div "Post-Session Survey and Conclusion Completion instructions for survey and atten…" at bounding box center [115, 321] width 230 height 40
click at [216, 315] on div "Post-Session Survey and Conclusion Completion instructions for survey and atten…" at bounding box center [115, 321] width 230 height 40
click at [362, 166] on div "This Quiz will be available from [DATE]" at bounding box center [632, 171] width 664 height 32
click at [358, 174] on div "This Quiz will be available from [DATE]" at bounding box center [632, 171] width 664 height 32
click at [328, 167] on div "This Quiz will be available from [DATE]" at bounding box center [632, 171] width 664 height 32
